Goal: Task Accomplishment & Management: Use online tool/utility

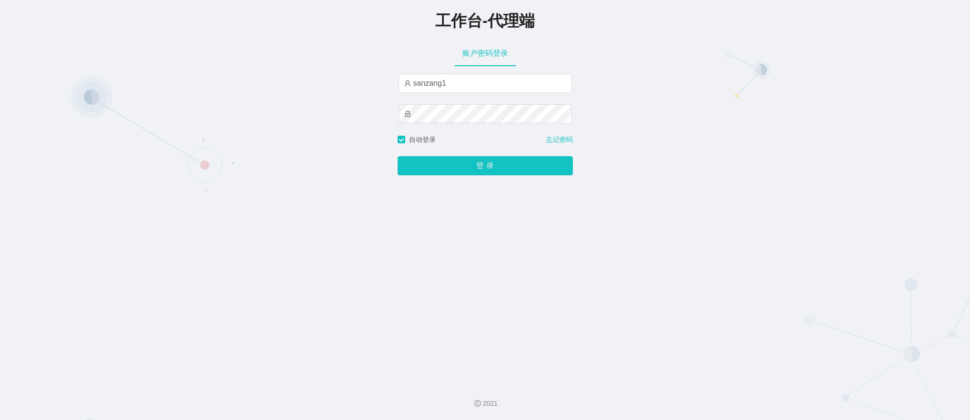
click at [482, 164] on button "登 录" at bounding box center [485, 165] width 175 height 19
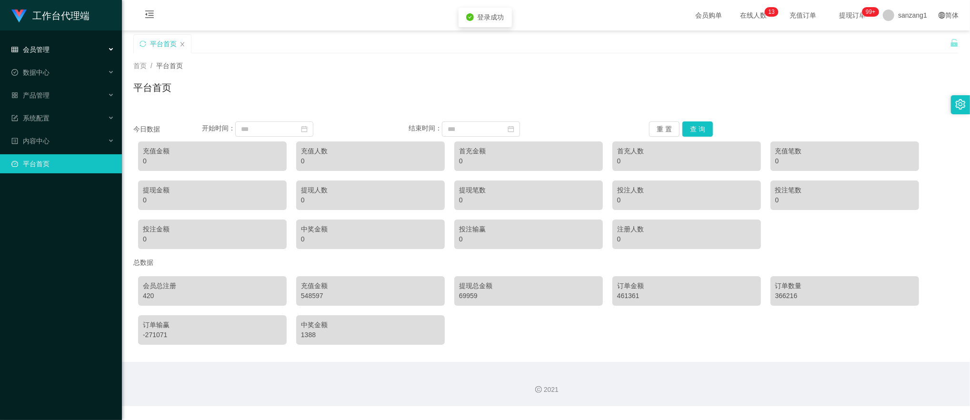
click at [28, 47] on span "会员管理" at bounding box center [30, 50] width 38 height 8
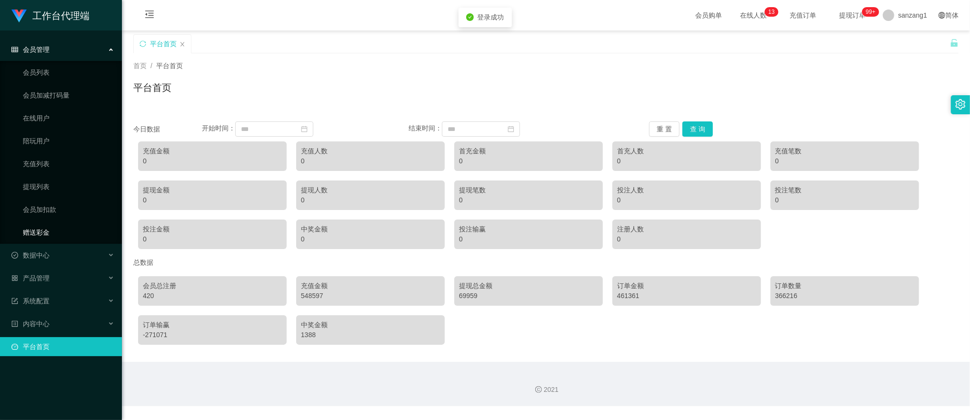
click at [40, 229] on link "赠送彩金" at bounding box center [68, 232] width 91 height 19
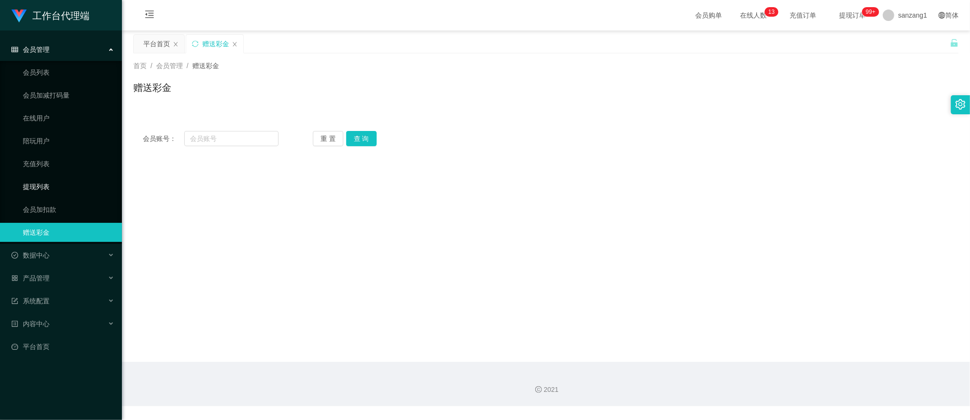
click at [51, 191] on link "提现列表" at bounding box center [68, 186] width 91 height 19
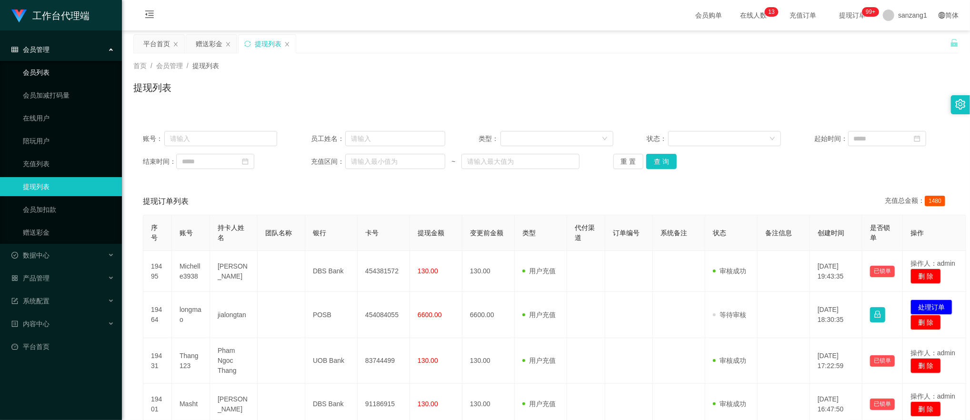
click at [54, 68] on link "会员列表" at bounding box center [68, 72] width 91 height 19
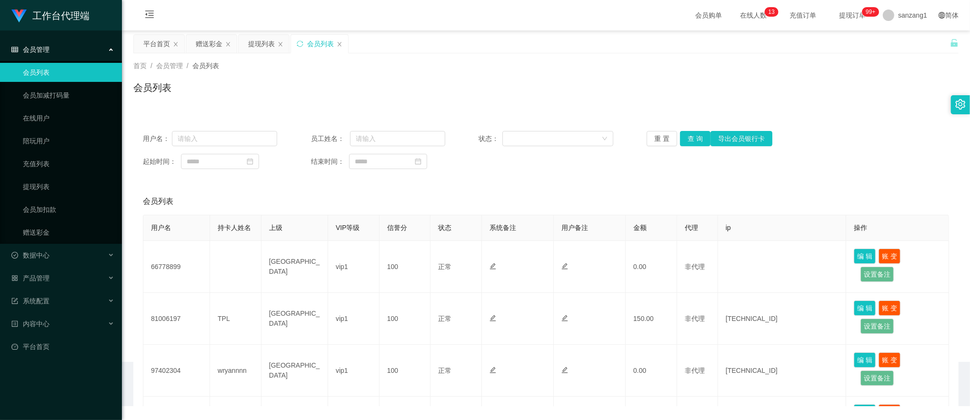
click at [52, 46] on div "会员管理" at bounding box center [61, 49] width 122 height 19
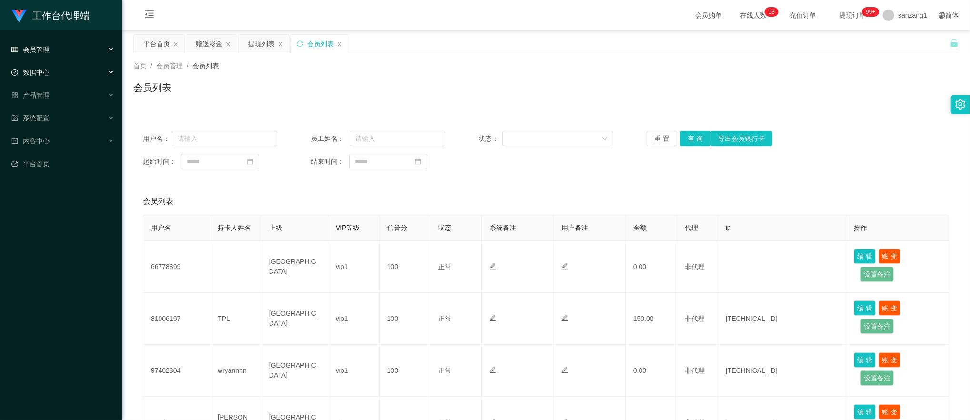
click at [48, 69] on span "数据中心" at bounding box center [30, 73] width 38 height 8
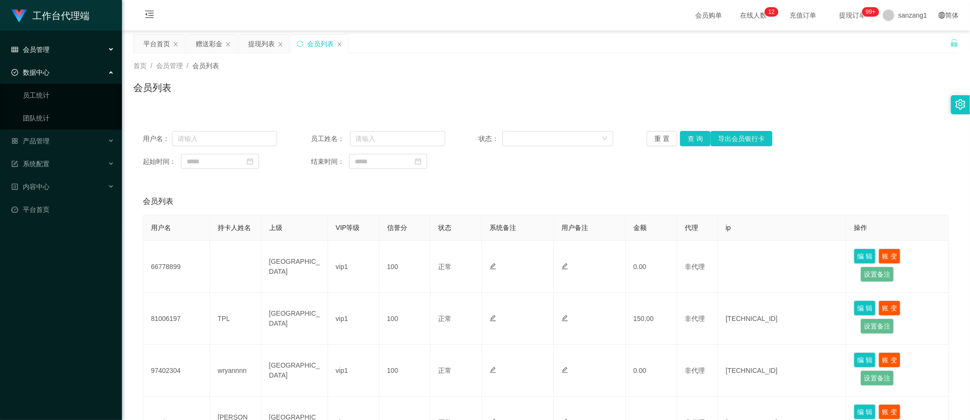
click at [48, 69] on span "数据中心" at bounding box center [30, 73] width 38 height 8
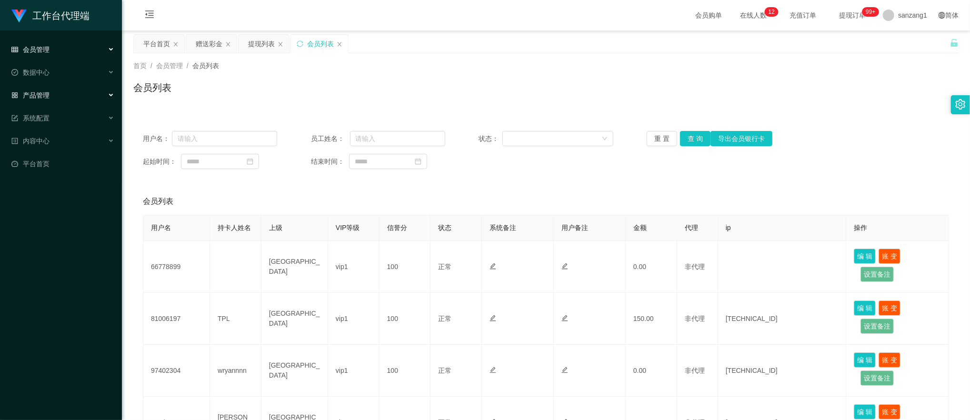
click at [45, 91] on span "产品管理" at bounding box center [30, 95] width 38 height 8
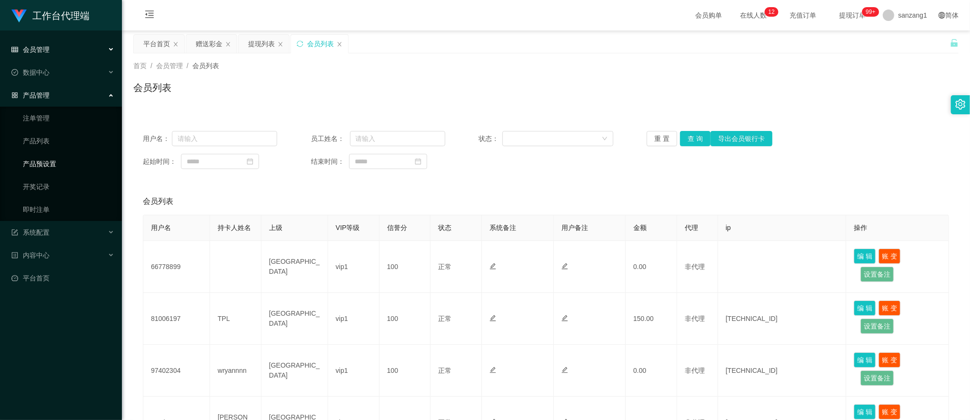
click at [44, 159] on link "产品预设置" at bounding box center [68, 163] width 91 height 19
